Goal: Transaction & Acquisition: Purchase product/service

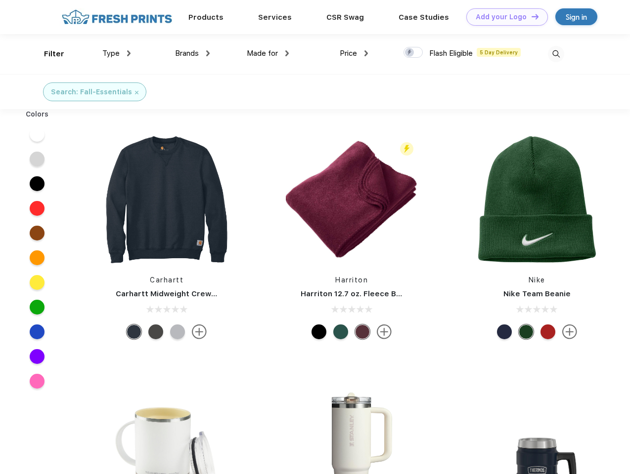
click at [503, 17] on link "Add your Logo Design Tool" at bounding box center [507, 16] width 82 height 17
click at [0, 0] on div "Design Tool" at bounding box center [0, 0] width 0 height 0
click at [530, 16] on link "Add your Logo Design Tool" at bounding box center [507, 16] width 82 height 17
click at [47, 54] on div "Filter" at bounding box center [54, 53] width 20 height 11
click at [117, 53] on span "Type" at bounding box center [110, 53] width 17 height 9
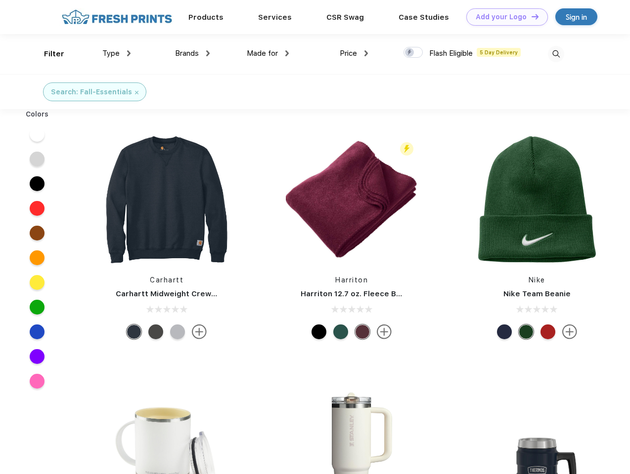
click at [192, 53] on span "Brands" at bounding box center [187, 53] width 24 height 9
click at [268, 53] on span "Made for" at bounding box center [262, 53] width 31 height 9
click at [354, 53] on span "Price" at bounding box center [347, 53] width 17 height 9
click at [413, 53] on div at bounding box center [412, 52] width 19 height 11
click at [410, 53] on input "checkbox" at bounding box center [406, 49] width 6 height 6
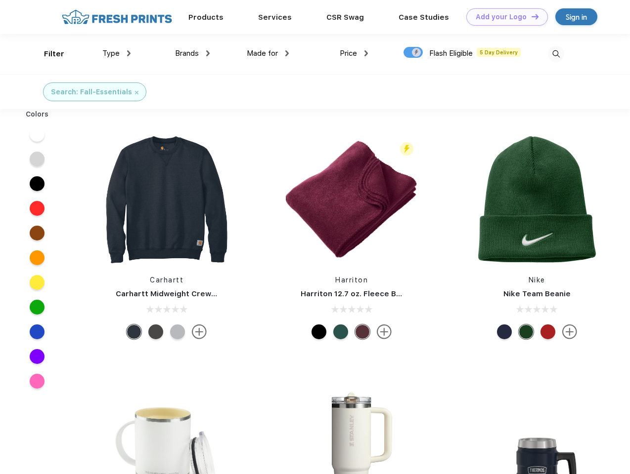
click at [555, 54] on img at bounding box center [556, 54] width 16 height 16
